Goal: Task Accomplishment & Management: Manage account settings

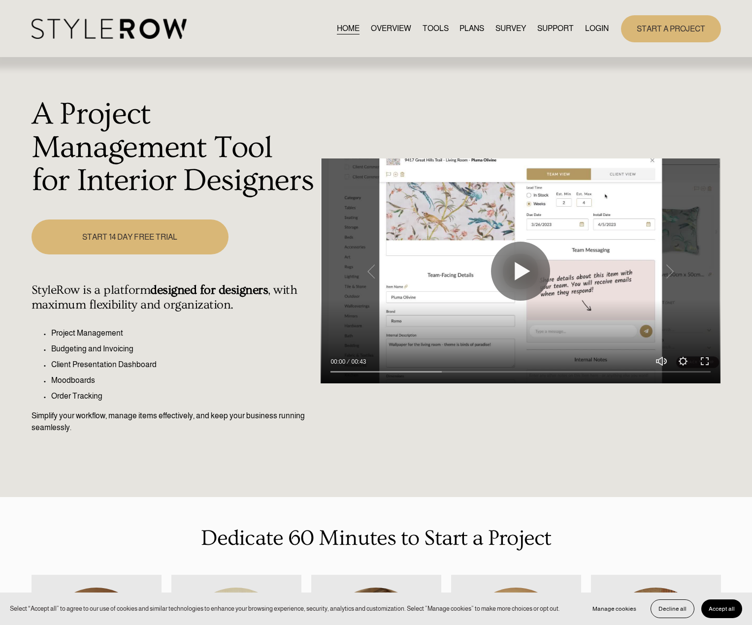
click at [591, 31] on link "LOGIN" at bounding box center [597, 28] width 24 height 13
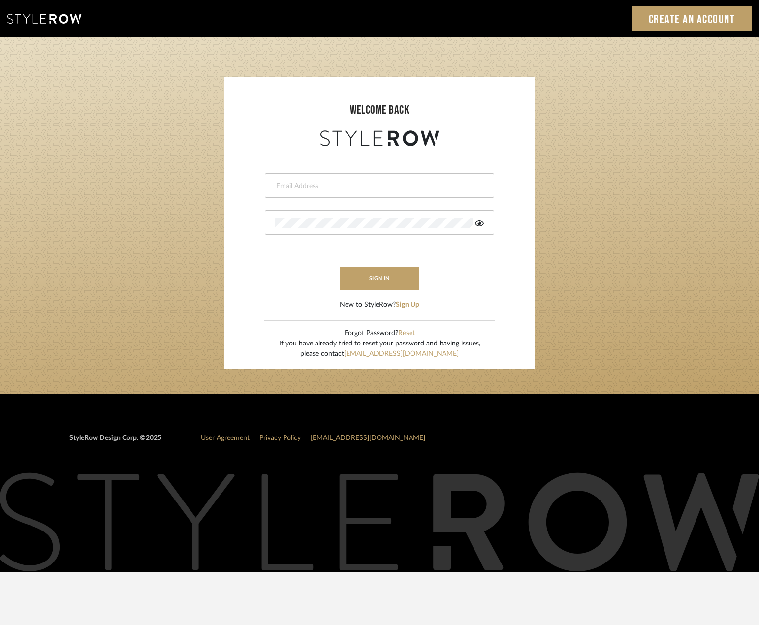
click at [298, 187] on input "email" at bounding box center [378, 186] width 206 height 10
type input "[EMAIL_ADDRESS][DOMAIN_NAME]"
click at [482, 225] on div at bounding box center [379, 222] width 229 height 25
click at [481, 224] on icon at bounding box center [479, 224] width 9 height 8
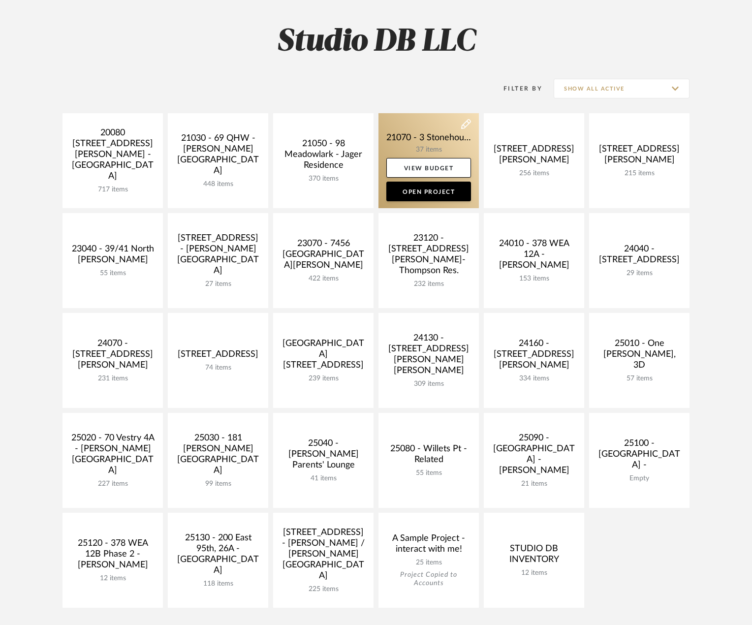
scroll to position [148, 0]
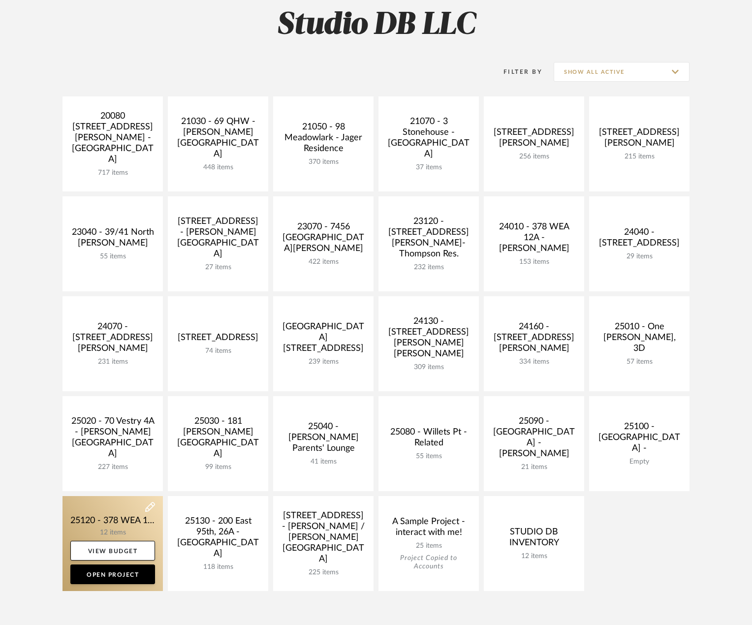
click at [127, 528] on link at bounding box center [113, 543] width 100 height 95
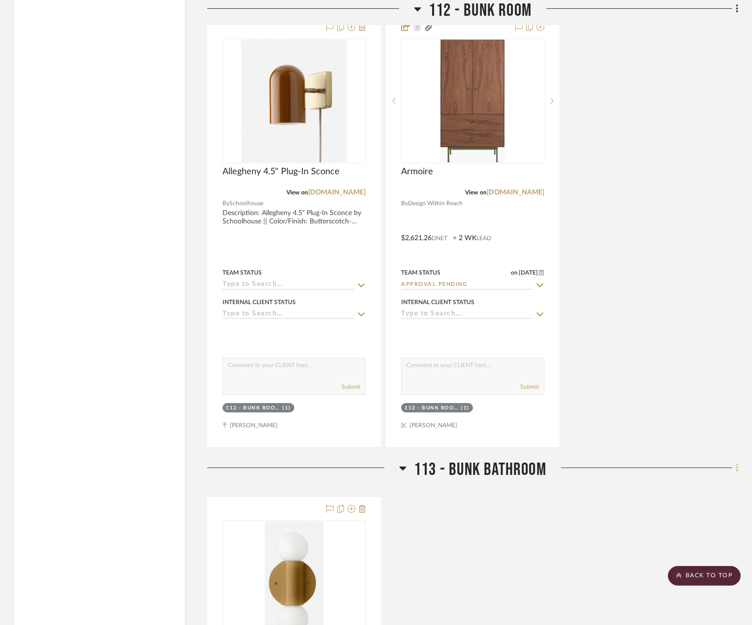
scroll to position [1969, 0]
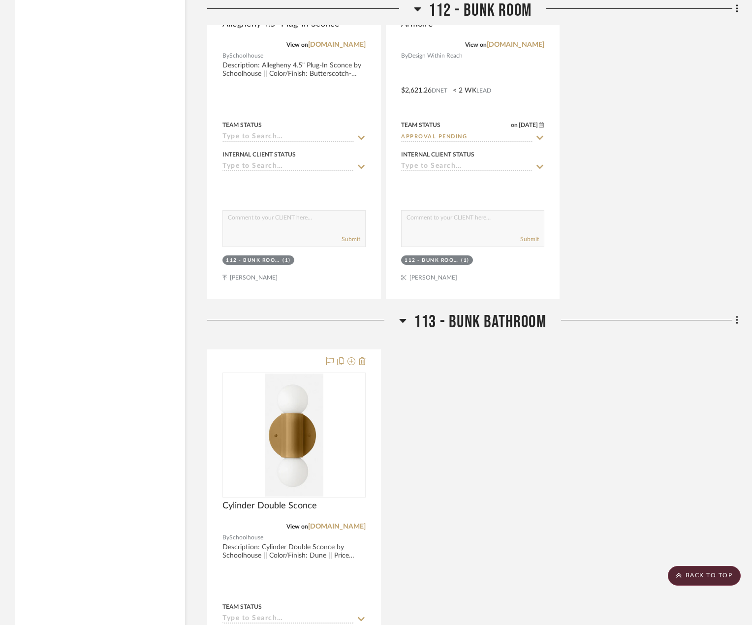
click at [623, 421] on div "Cylinder Double Sconce View on [DOMAIN_NAME] By Schoolhouse Description: Cylind…" at bounding box center [472, 566] width 531 height 432
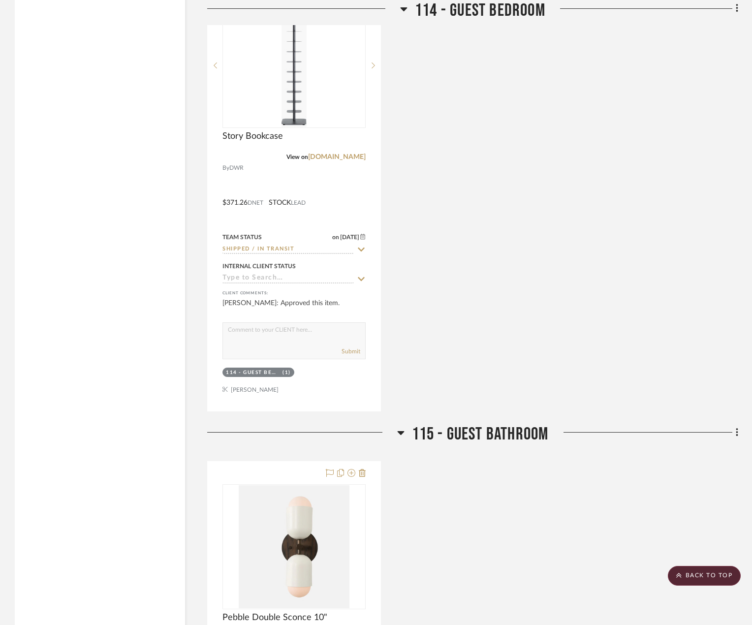
scroll to position [3052, 0]
